Goal: Navigation & Orientation: Find specific page/section

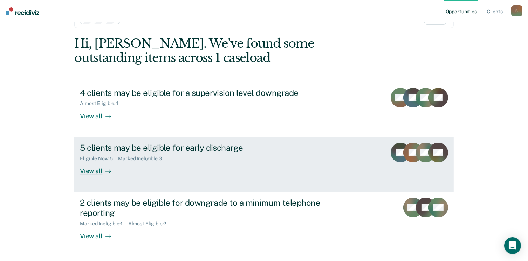
scroll to position [35, 0]
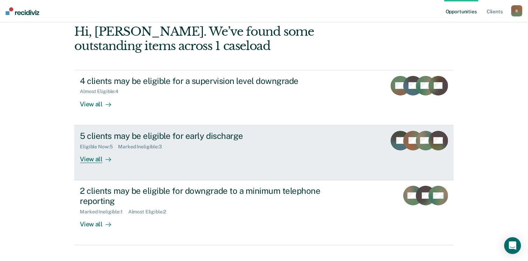
click at [85, 159] on div "View all" at bounding box center [99, 157] width 39 height 14
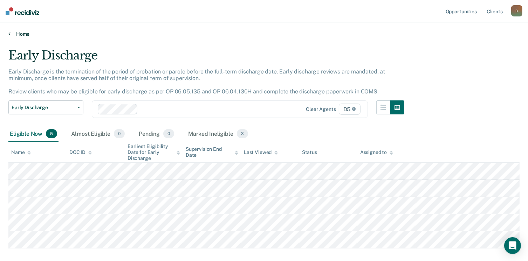
click at [9, 35] on icon at bounding box center [9, 34] width 2 height 6
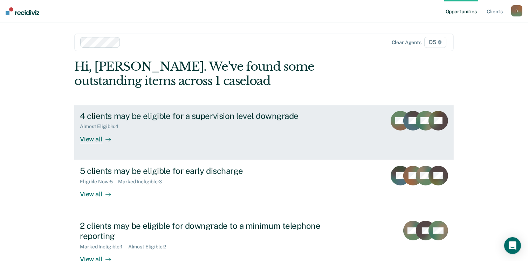
click at [94, 138] on div "View all" at bounding box center [99, 137] width 39 height 14
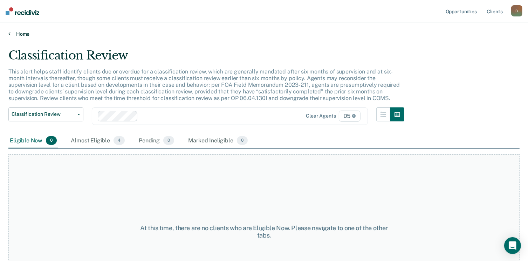
click at [8, 34] on icon at bounding box center [9, 34] width 2 height 6
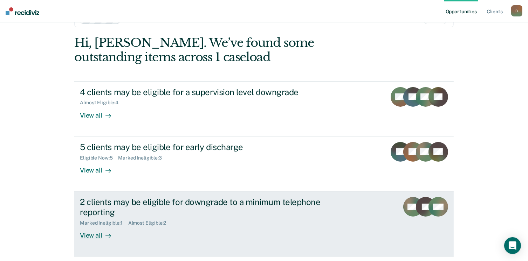
scroll to position [35, 0]
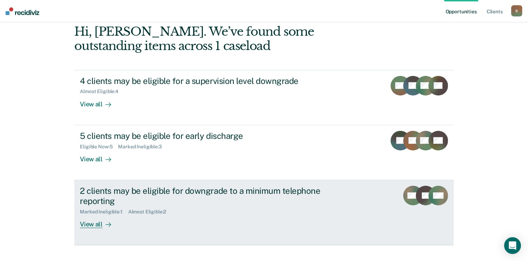
click at [94, 222] on div "View all" at bounding box center [99, 222] width 39 height 14
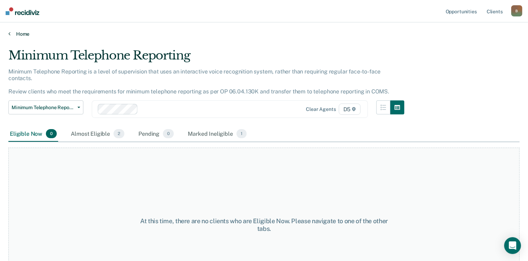
click at [8, 33] on icon at bounding box center [9, 34] width 2 height 6
